Goal: Navigation & Orientation: Go to known website

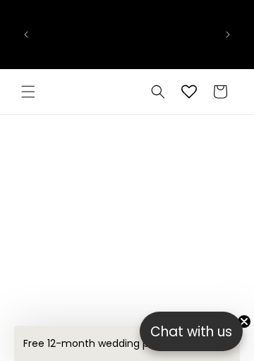
scroll to position [0, 347]
